Goal: Information Seeking & Learning: Learn about a topic

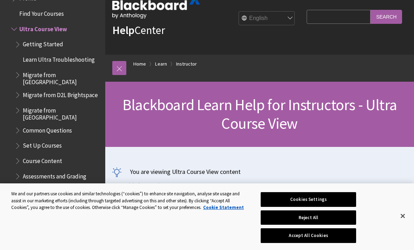
scroll to position [19, 0]
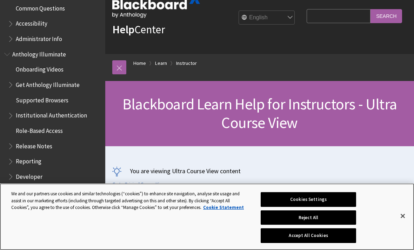
click at [281, 222] on button "Reject All" at bounding box center [308, 218] width 95 height 15
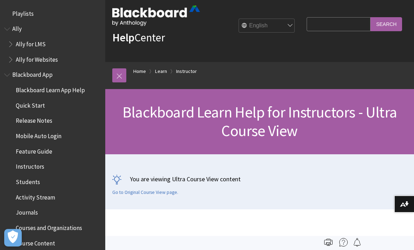
scroll to position [0, 0]
click at [272, 31] on select "English عربية Català Cymraeg Deutsch Español Suomi Français עברית Italiano 日本語 …" at bounding box center [267, 26] width 56 height 14
select select "/ar-sa/Learn/Instructor/Ultra"
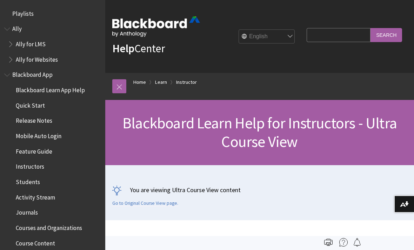
scroll to position [837, 0]
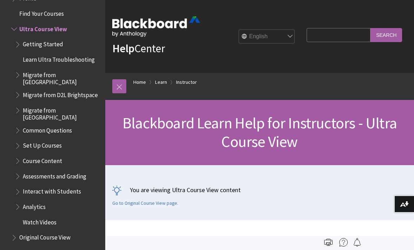
click at [1, 103] on div "All Products Playlists Playlists Ally Ally for LMS Ally for Websites Ally Ally …" at bounding box center [52, 125] width 105 height 250
click at [295, 35] on select "English عربية Català Cymraeg Deutsch Español Suomi Français עברית Italiano 日本語 …" at bounding box center [267, 37] width 56 height 14
select select "/ar-sa/Learn/Instructor/Ultra"
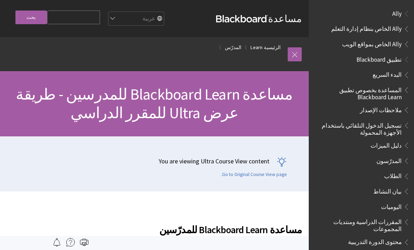
scroll to position [665, 0]
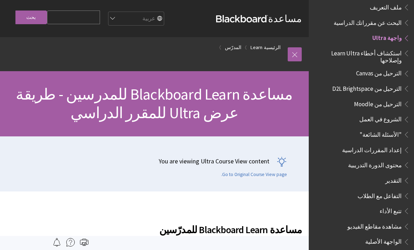
click at [65, 23] on input "Search Query" at bounding box center [73, 18] width 53 height 14
click at [72, 18] on input "Search Query" at bounding box center [73, 18] width 53 height 14
type input "تسجيل دخول"
click at [31, 18] on input "بحث" at bounding box center [31, 18] width 32 height 14
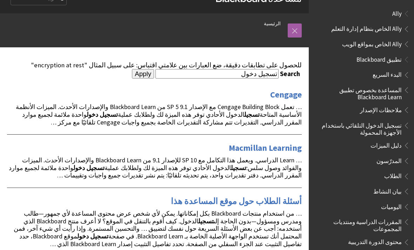
scroll to position [17, 0]
click at [154, 76] on input "Apply" at bounding box center [143, 74] width 22 height 10
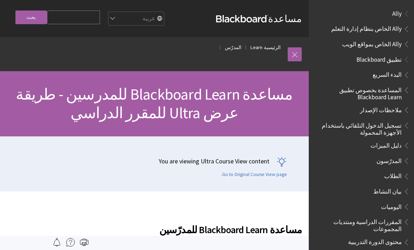
scroll to position [665, 0]
